Goal: Task Accomplishment & Management: Use online tool/utility

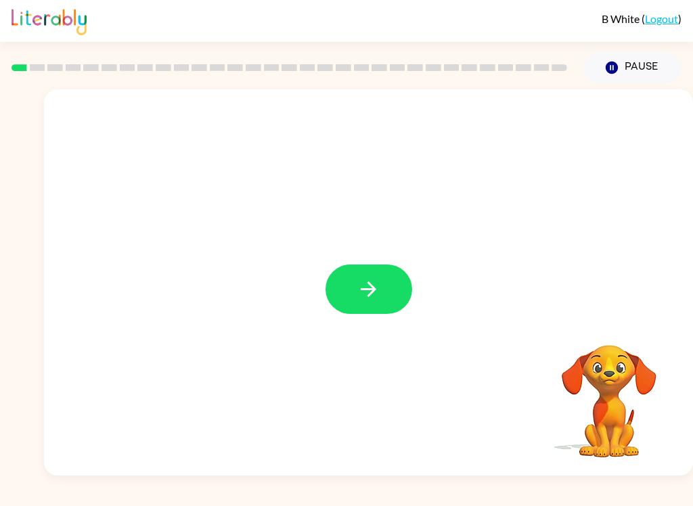
click at [372, 271] on button "button" at bounding box center [369, 289] width 87 height 49
click at [370, 304] on div at bounding box center [368, 202] width 649 height 227
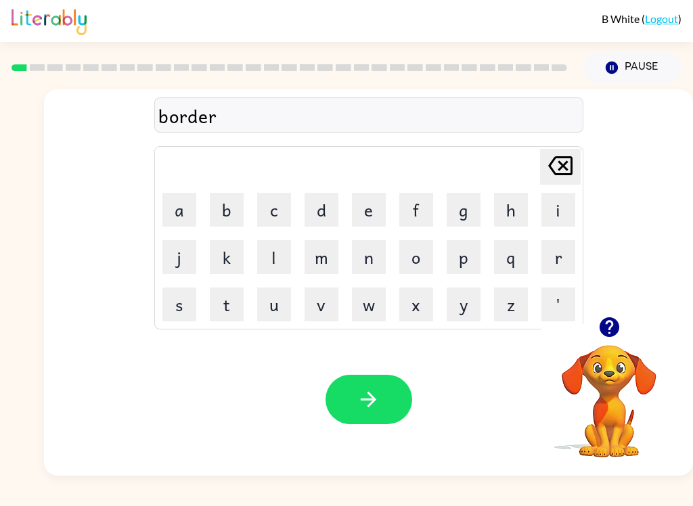
click at [371, 397] on icon "button" at bounding box center [369, 400] width 16 height 16
click at [384, 409] on button "button" at bounding box center [369, 399] width 87 height 49
click at [377, 403] on icon "button" at bounding box center [369, 400] width 24 height 24
click at [382, 446] on div "Your browser must support playing .mp4 files to use Literably. Please try using…" at bounding box center [368, 399] width 649 height 152
click at [415, 380] on div "Your browser must support playing .mp4 files to use Literably. Please try using…" at bounding box center [368, 399] width 649 height 152
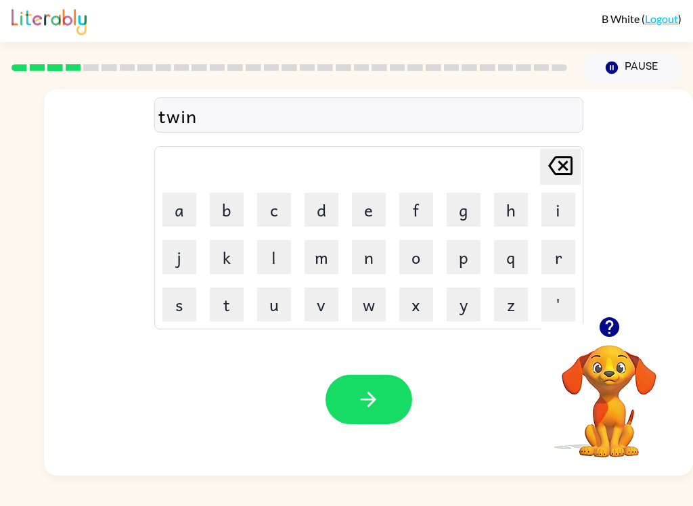
click at [409, 405] on button "button" at bounding box center [369, 399] width 87 height 49
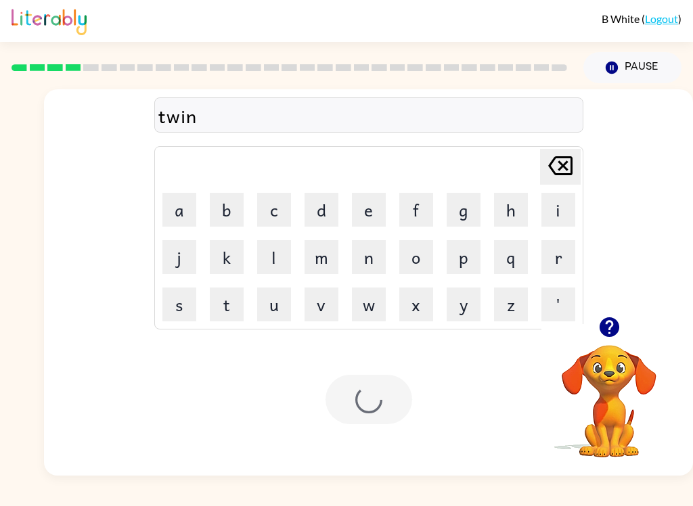
click at [388, 400] on div at bounding box center [369, 399] width 87 height 49
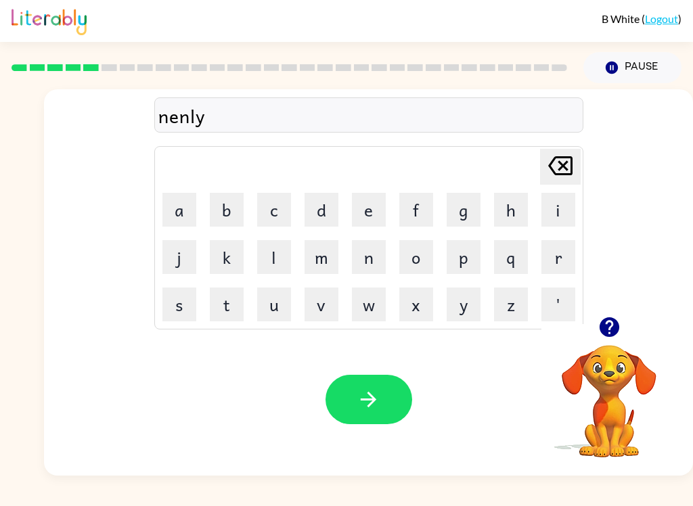
click at [401, 419] on button "button" at bounding box center [369, 399] width 87 height 49
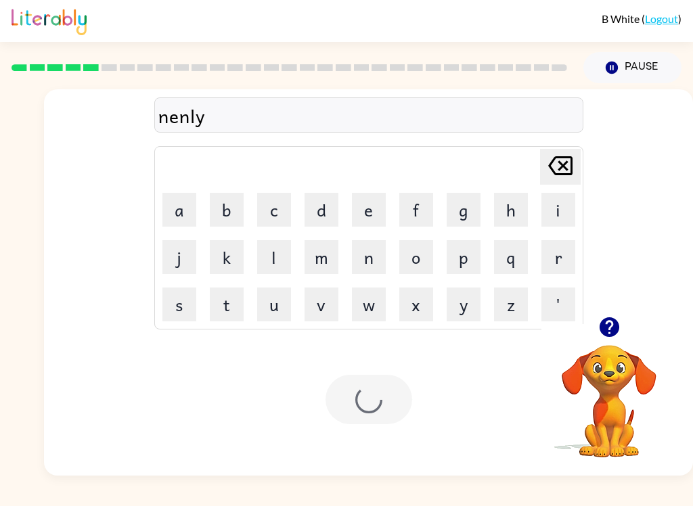
click at [378, 384] on div at bounding box center [369, 399] width 87 height 49
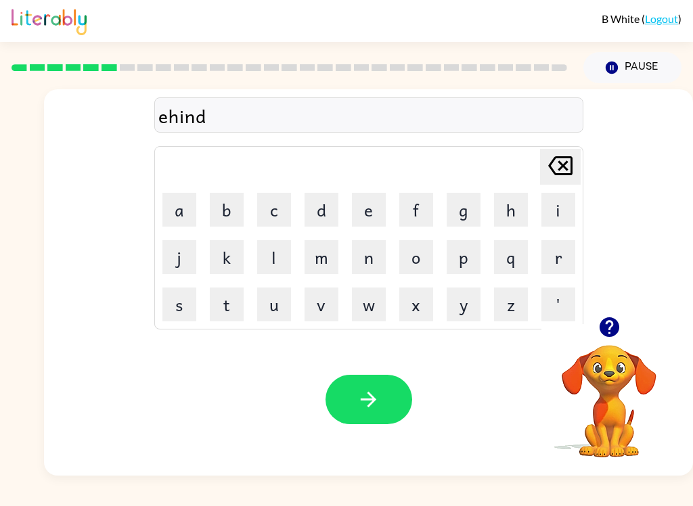
click at [384, 409] on button "button" at bounding box center [369, 399] width 87 height 49
click at [392, 412] on button "button" at bounding box center [369, 399] width 87 height 49
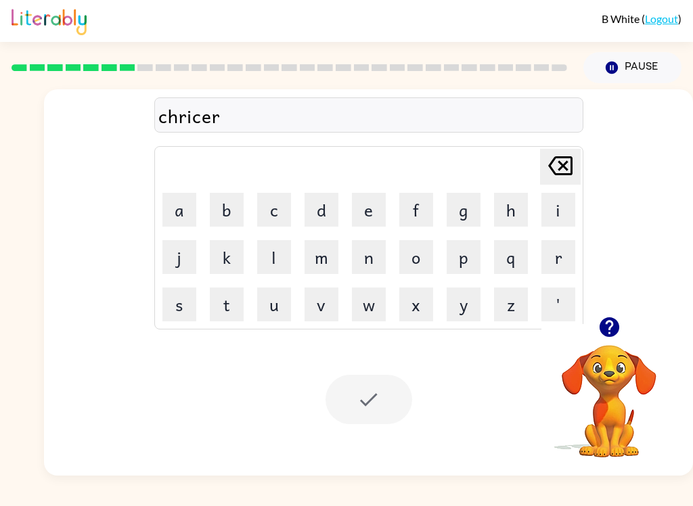
click at [382, 405] on div at bounding box center [369, 399] width 87 height 49
click at [608, 337] on icon "button" at bounding box center [609, 327] width 20 height 20
click at [382, 403] on div at bounding box center [369, 399] width 87 height 49
click at [455, 273] on button "p" at bounding box center [464, 257] width 34 height 34
click at [466, 259] on button "p" at bounding box center [464, 257] width 34 height 34
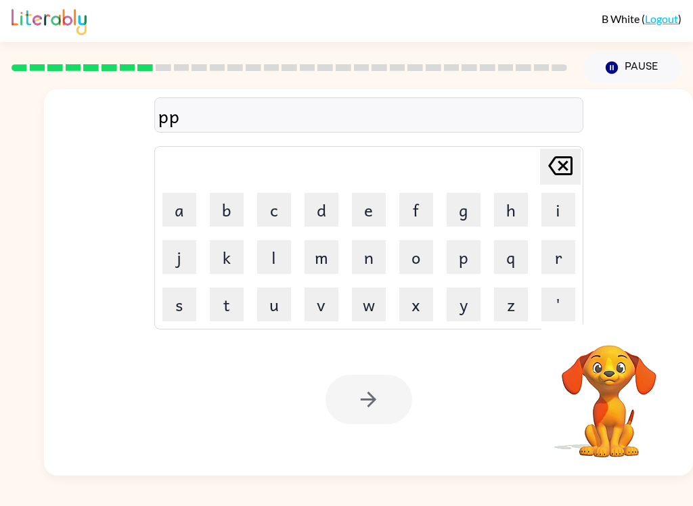
click at [565, 172] on icon "[PERSON_NAME] last character input" at bounding box center [560, 166] width 32 height 32
click at [564, 172] on icon "[PERSON_NAME] last character input" at bounding box center [560, 166] width 32 height 32
click at [567, 166] on icon "[PERSON_NAME] last character input" at bounding box center [560, 166] width 32 height 32
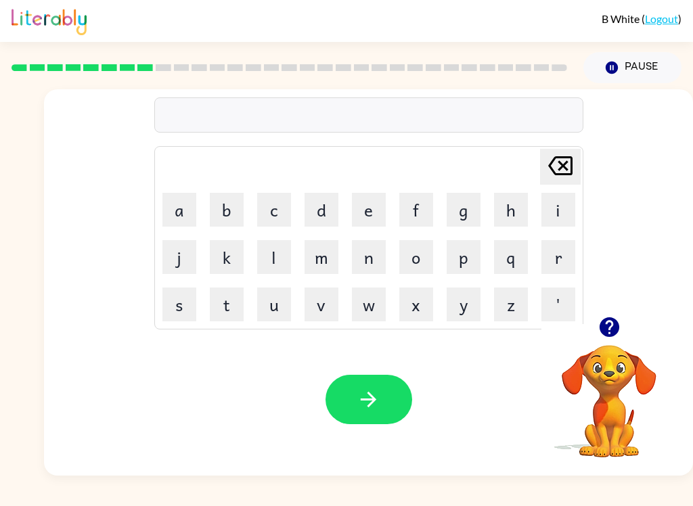
click at [62, 501] on div "B White ( Logout ) Pause Pause Delete Delete last character input a b c d e f g…" at bounding box center [346, 253] width 693 height 506
click at [330, 268] on button "m" at bounding box center [322, 257] width 34 height 34
click at [561, 204] on button "i" at bounding box center [558, 210] width 34 height 34
click at [554, 258] on button "r" at bounding box center [558, 257] width 34 height 34
click at [229, 259] on button "k" at bounding box center [227, 257] width 34 height 34
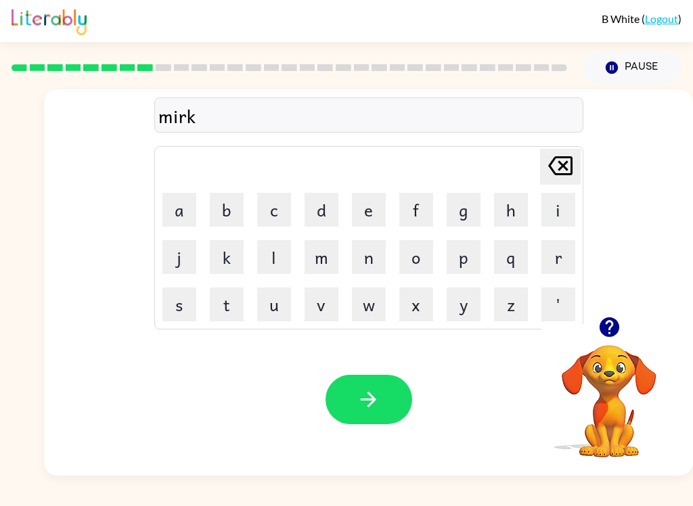
click at [372, 208] on button "e" at bounding box center [369, 210] width 34 height 34
click at [566, 256] on button "r" at bounding box center [558, 257] width 34 height 34
click at [382, 404] on button "button" at bounding box center [369, 399] width 87 height 49
click at [632, 313] on div at bounding box center [608, 327] width 135 height 35
click at [632, 312] on div at bounding box center [608, 327] width 135 height 35
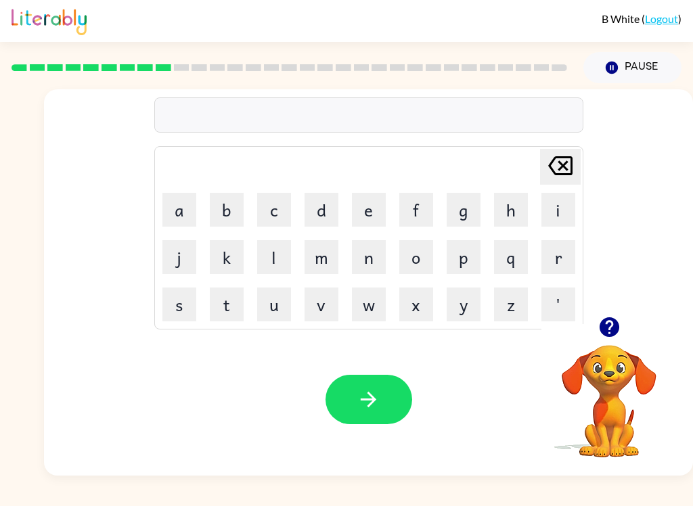
click at [618, 330] on icon "button" at bounding box center [609, 327] width 20 height 20
click at [385, 413] on button "button" at bounding box center [369, 399] width 87 height 49
click at [382, 424] on button "button" at bounding box center [369, 399] width 87 height 49
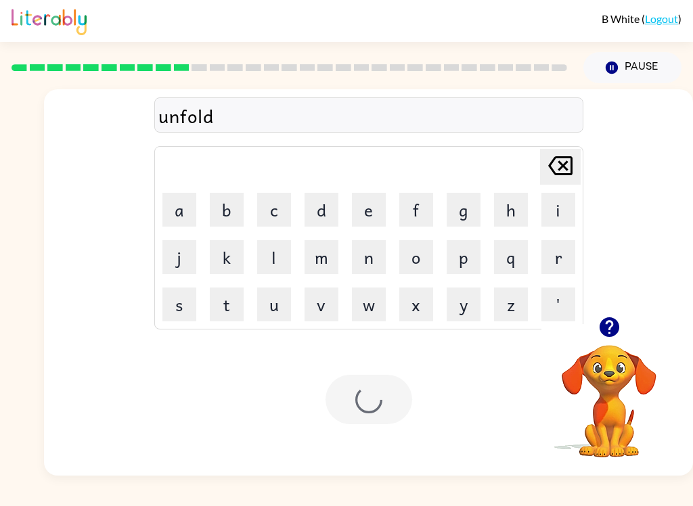
click at [407, 396] on div at bounding box center [369, 399] width 87 height 49
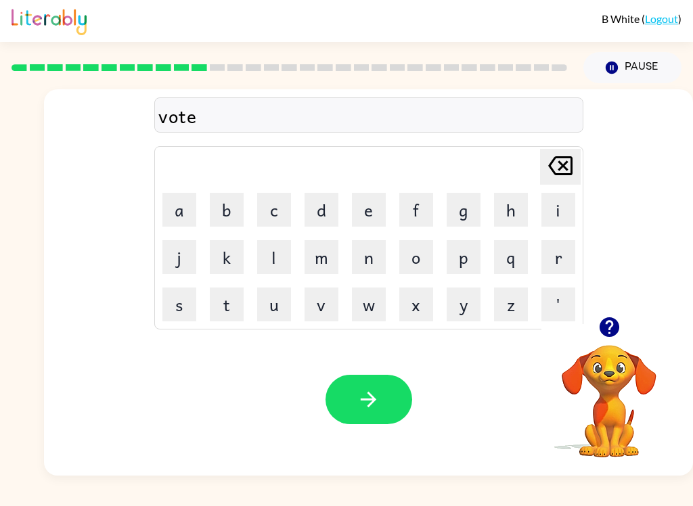
click at [422, 416] on div "Your browser must support playing .mp4 files to use Literably. Please try using…" at bounding box center [368, 399] width 649 height 152
click at [381, 383] on button "button" at bounding box center [369, 399] width 87 height 49
click at [390, 379] on button "button" at bounding box center [369, 399] width 87 height 49
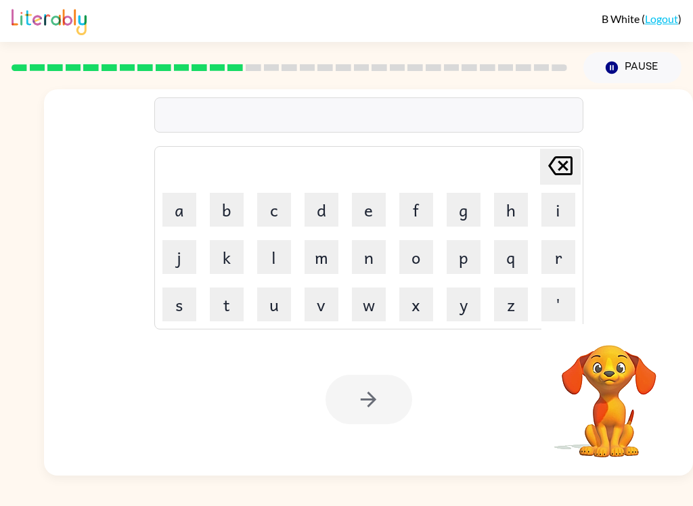
click at [431, 200] on button "f" at bounding box center [416, 210] width 34 height 34
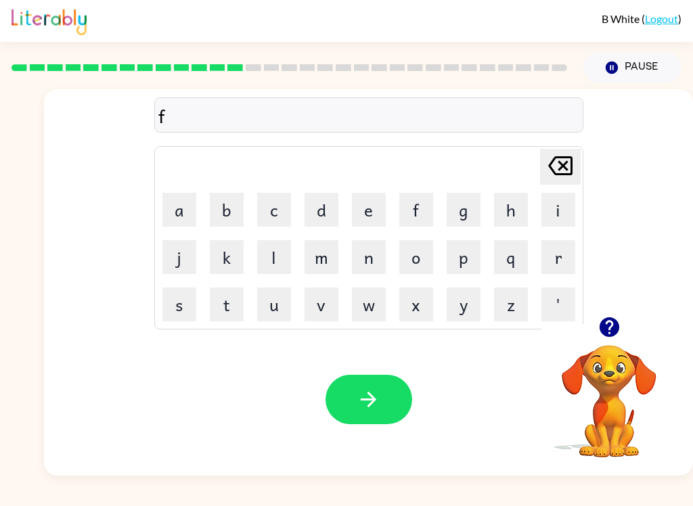
click at [560, 205] on button "i" at bounding box center [558, 210] width 34 height 34
click at [364, 406] on icon "button" at bounding box center [369, 400] width 24 height 24
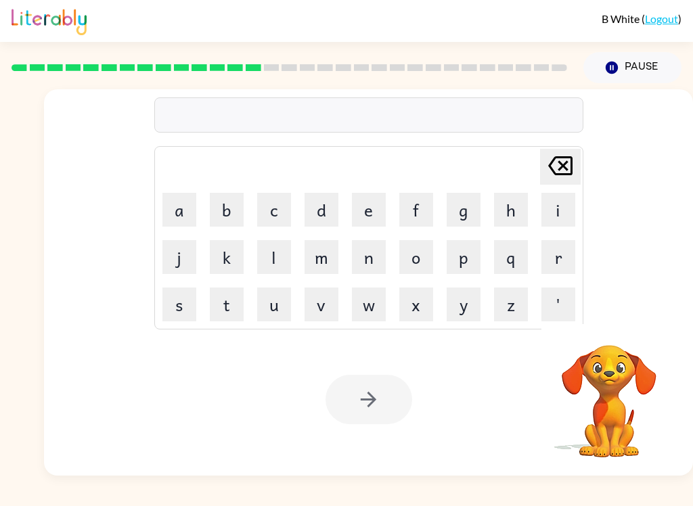
click at [332, 208] on button "d" at bounding box center [322, 210] width 34 height 34
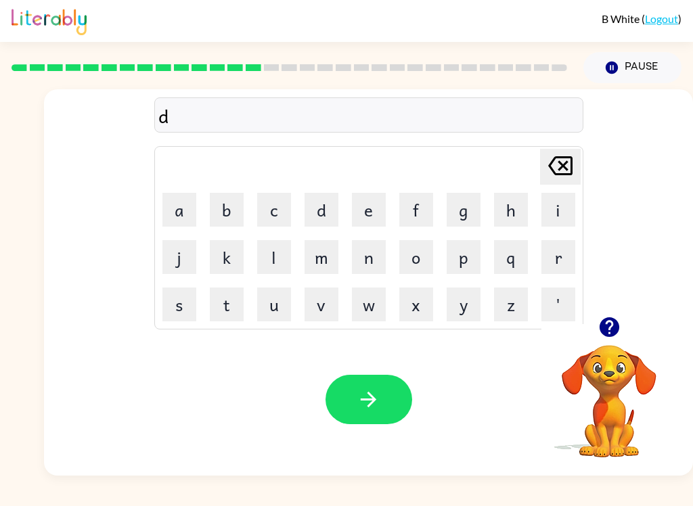
click at [282, 292] on button "u" at bounding box center [274, 305] width 34 height 34
click at [279, 251] on button "l" at bounding box center [274, 257] width 34 height 34
click at [185, 202] on button "a" at bounding box center [179, 210] width 34 height 34
click at [359, 380] on button "button" at bounding box center [369, 399] width 87 height 49
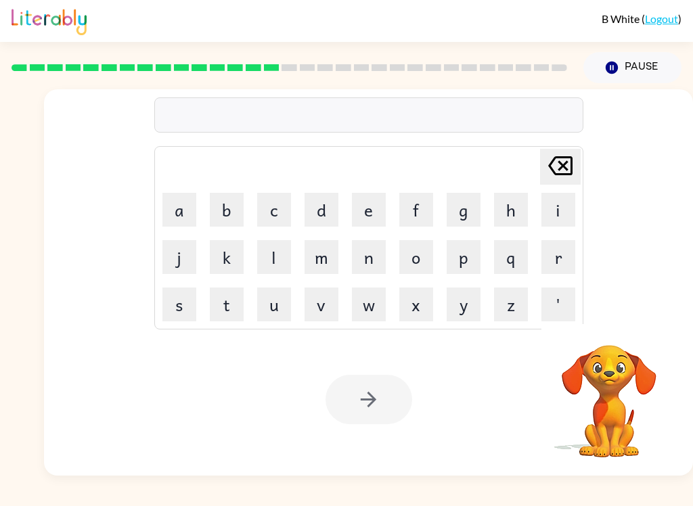
click at [667, 193] on div "[PERSON_NAME] last character input a b c d e f g h i j k l m n o p q r s t u v …" at bounding box center [368, 202] width 649 height 227
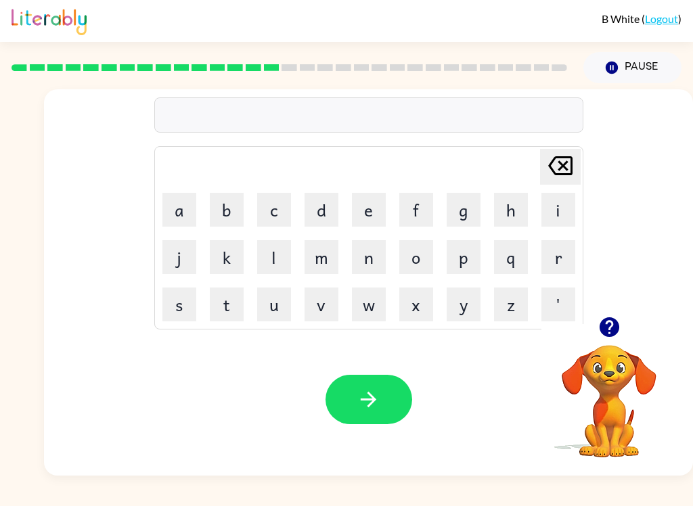
click at [229, 303] on button "t" at bounding box center [227, 305] width 34 height 34
click at [274, 311] on button "u" at bounding box center [274, 305] width 34 height 34
click at [326, 261] on button "m" at bounding box center [322, 257] width 34 height 34
click at [384, 420] on button "button" at bounding box center [369, 399] width 87 height 49
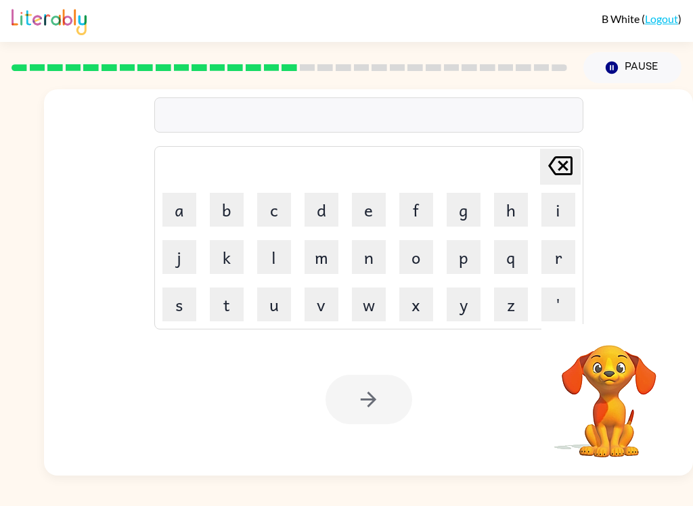
click at [169, 310] on button "s" at bounding box center [179, 305] width 34 height 34
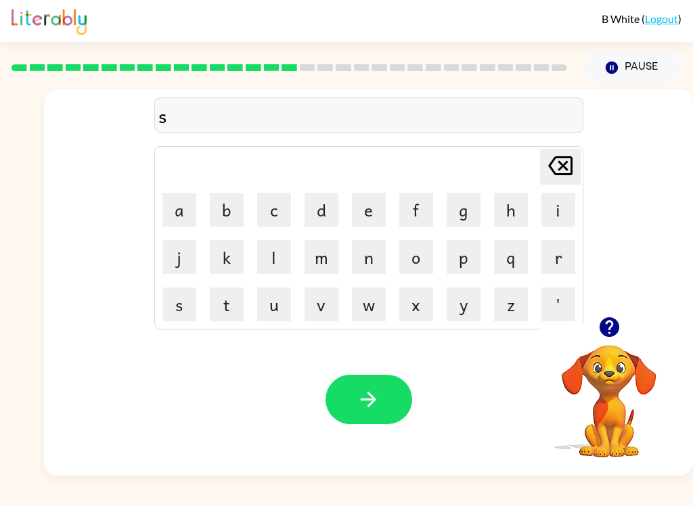
click at [369, 207] on button "e" at bounding box center [369, 210] width 34 height 34
click at [228, 313] on button "t" at bounding box center [227, 305] width 34 height 34
click at [355, 397] on button "button" at bounding box center [369, 399] width 87 height 49
click at [365, 382] on button "button" at bounding box center [369, 399] width 87 height 49
click at [377, 378] on button "button" at bounding box center [369, 399] width 87 height 49
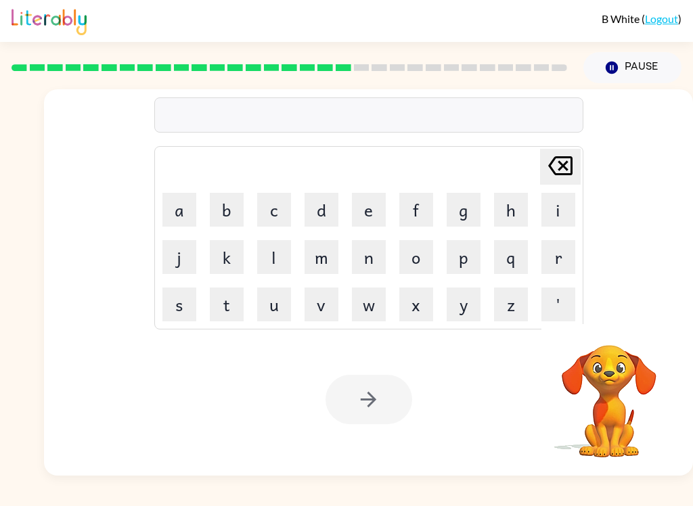
click at [319, 211] on button "d" at bounding box center [322, 210] width 34 height 34
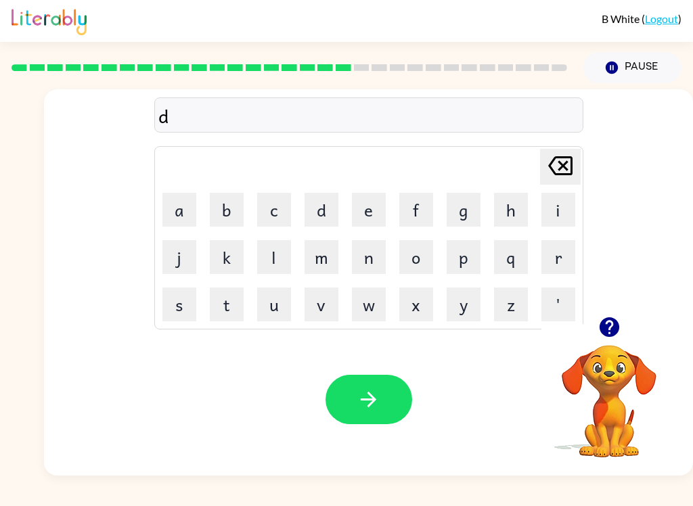
click at [270, 309] on button "u" at bounding box center [274, 305] width 34 height 34
click at [182, 307] on button "s" at bounding box center [179, 305] width 34 height 34
click at [470, 255] on button "p" at bounding box center [464, 257] width 34 height 34
click at [273, 256] on button "l" at bounding box center [274, 257] width 34 height 34
click at [173, 215] on button "a" at bounding box center [179, 210] width 34 height 34
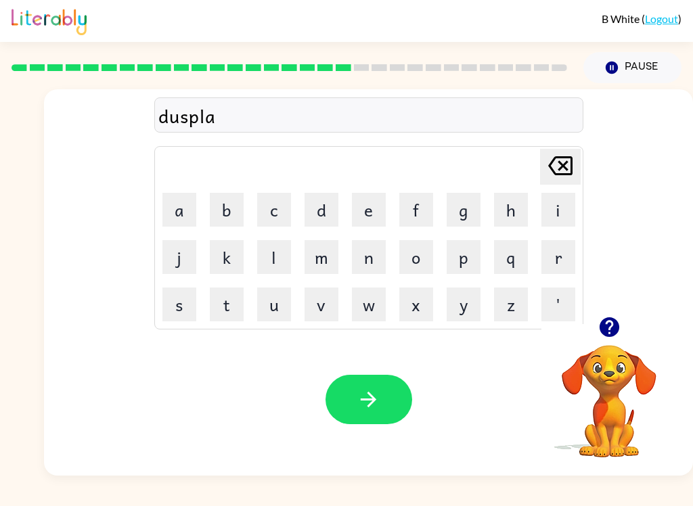
click at [346, 391] on button "button" at bounding box center [369, 399] width 87 height 49
